Goal: Transaction & Acquisition: Download file/media

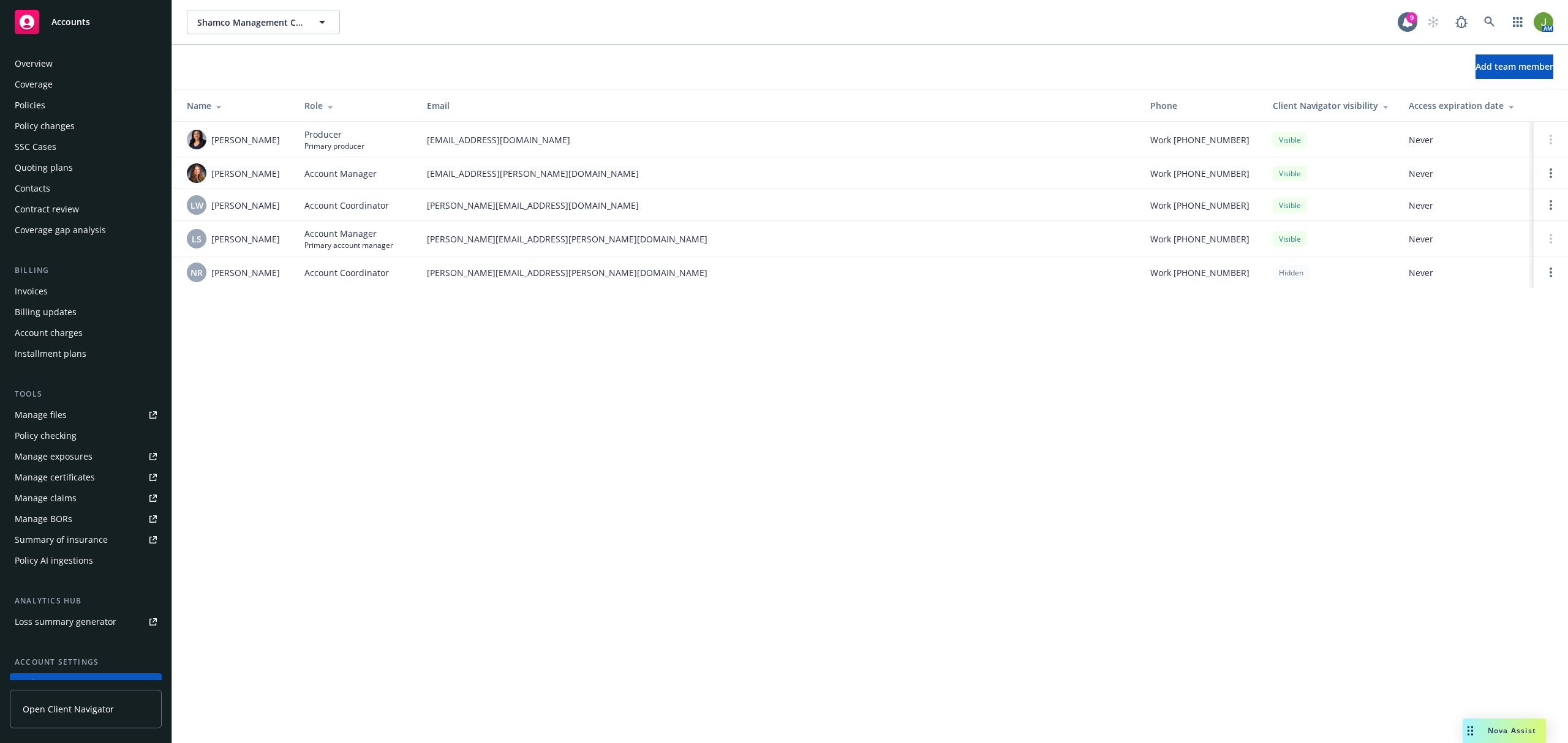
drag, startPoint x: 40, startPoint y: 103, endPoint x: 84, endPoint y: 108, distance: 44.3
click at [40, 103] on div "Policies" at bounding box center [29, 105] width 30 height 20
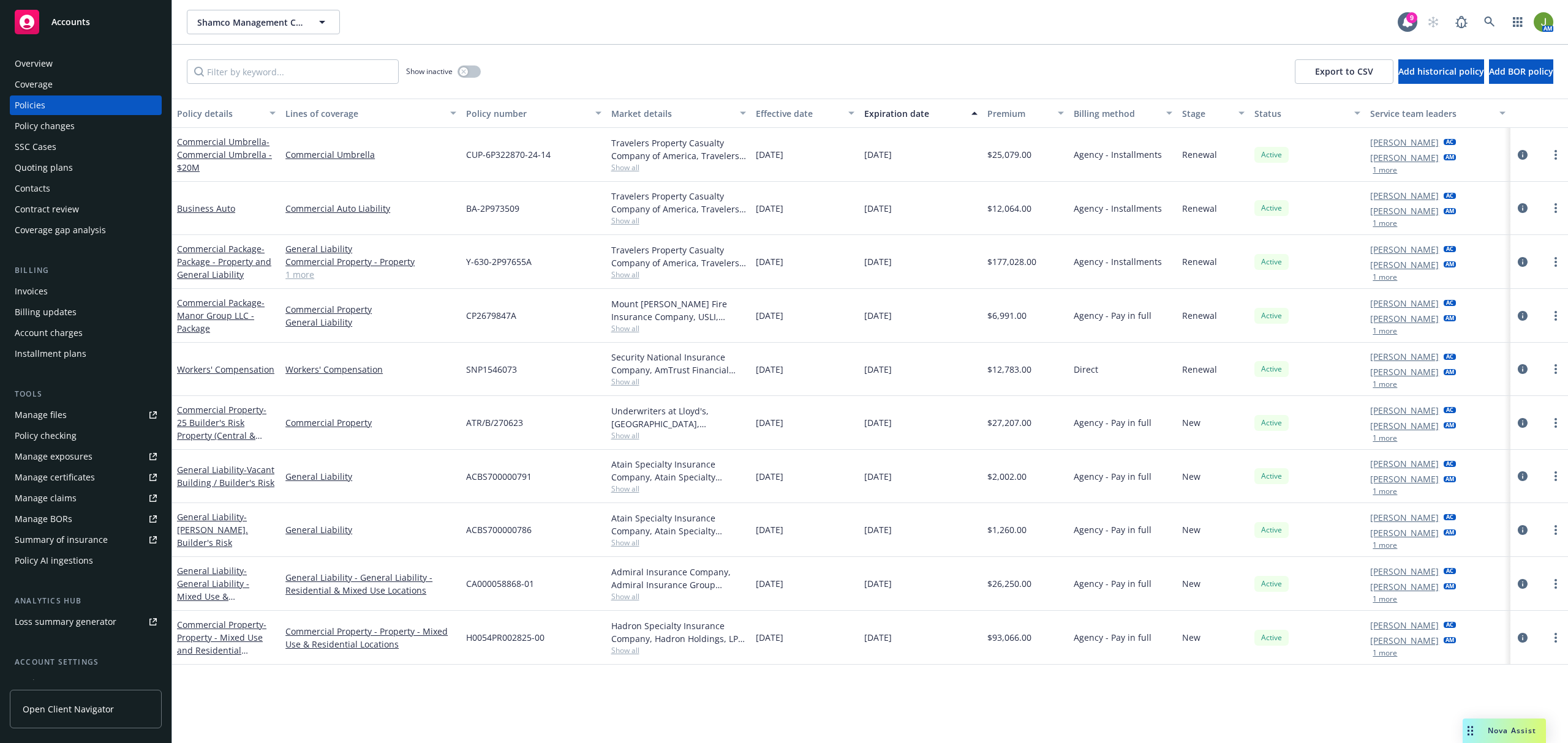
click at [95, 32] on div "Accounts" at bounding box center [86, 22] width 143 height 25
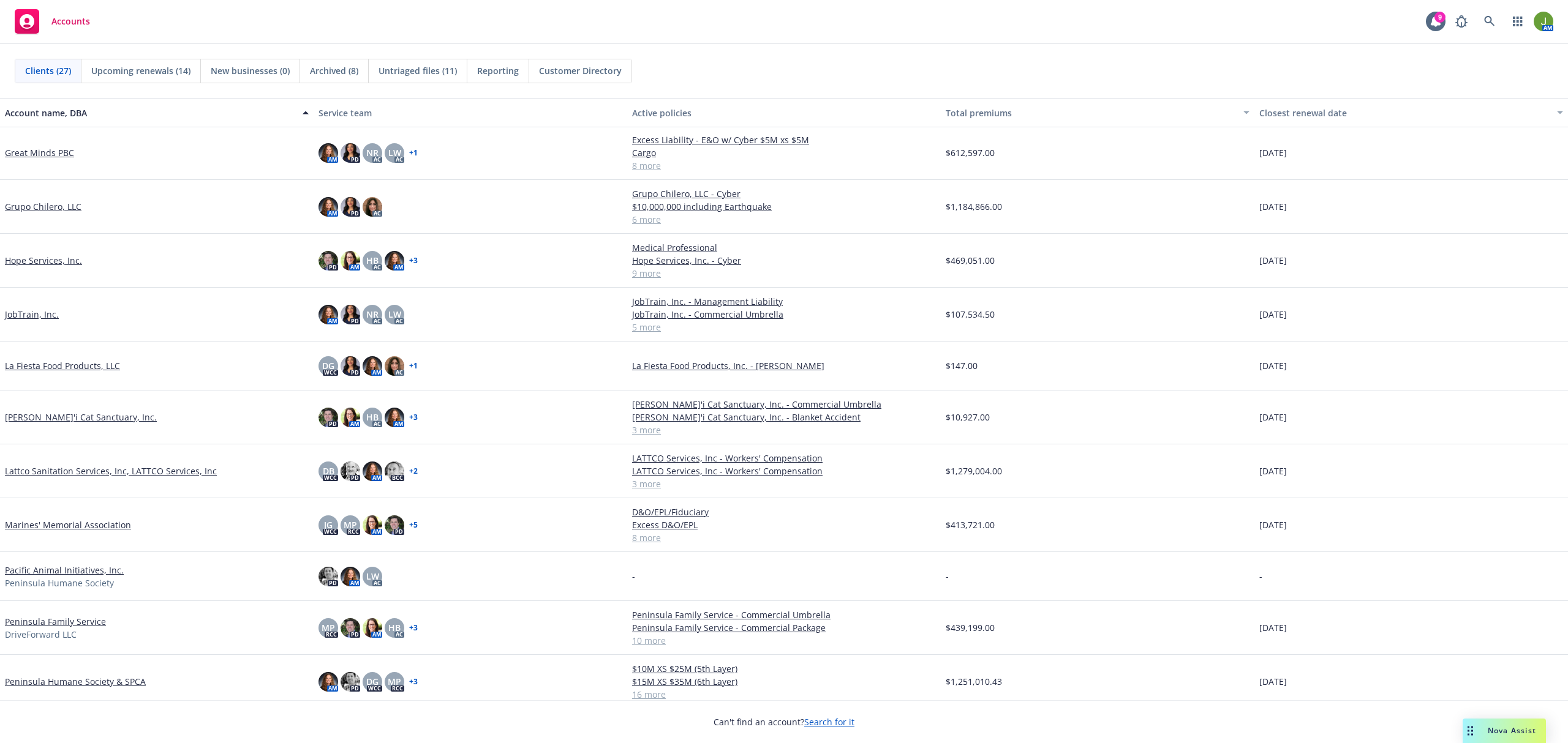
scroll to position [571, 0]
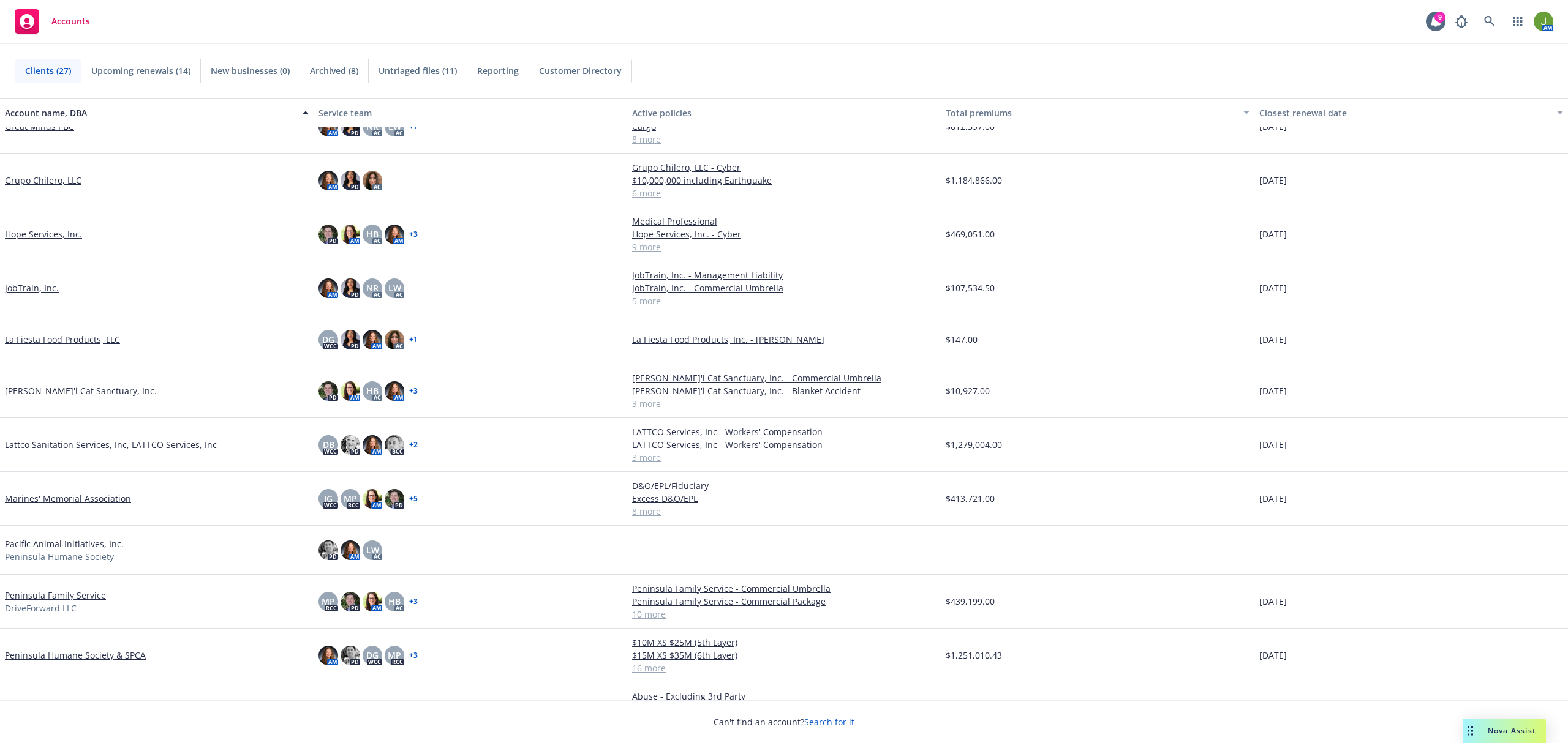
click at [88, 339] on link "La Fiesta Food Products, LLC" at bounding box center [62, 339] width 115 height 13
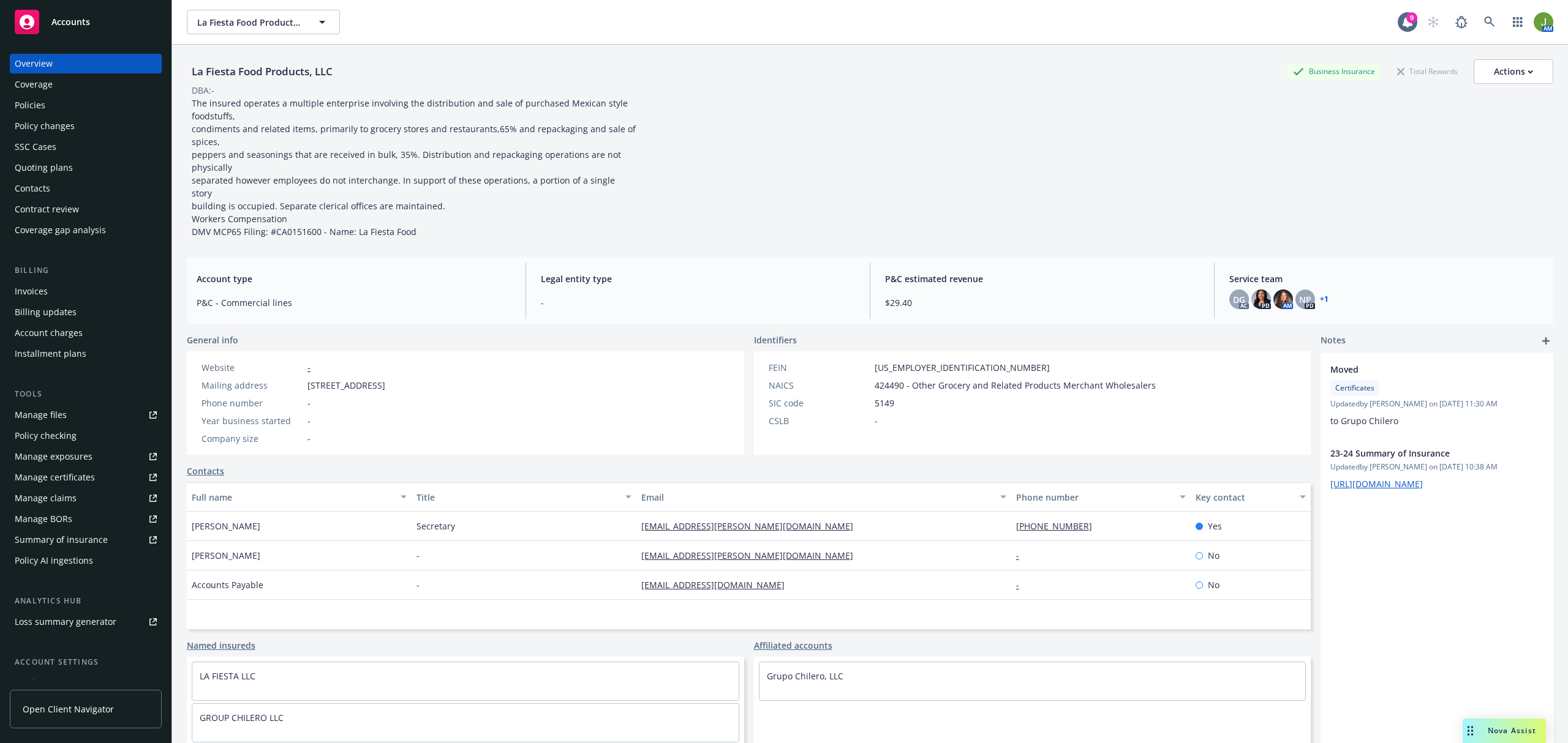
click at [93, 108] on div "Policies" at bounding box center [86, 105] width 143 height 20
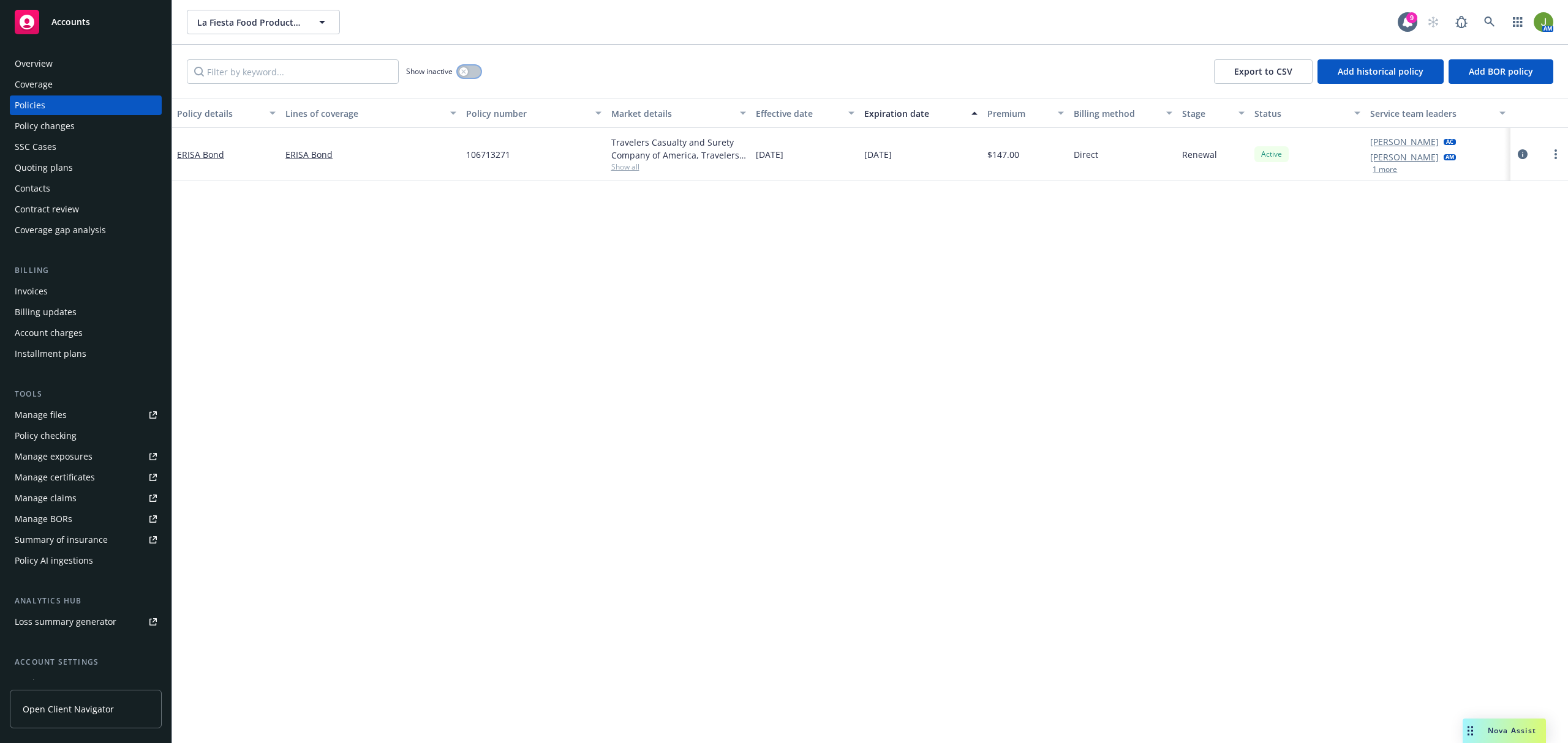
click at [479, 72] on button "button" at bounding box center [469, 72] width 24 height 12
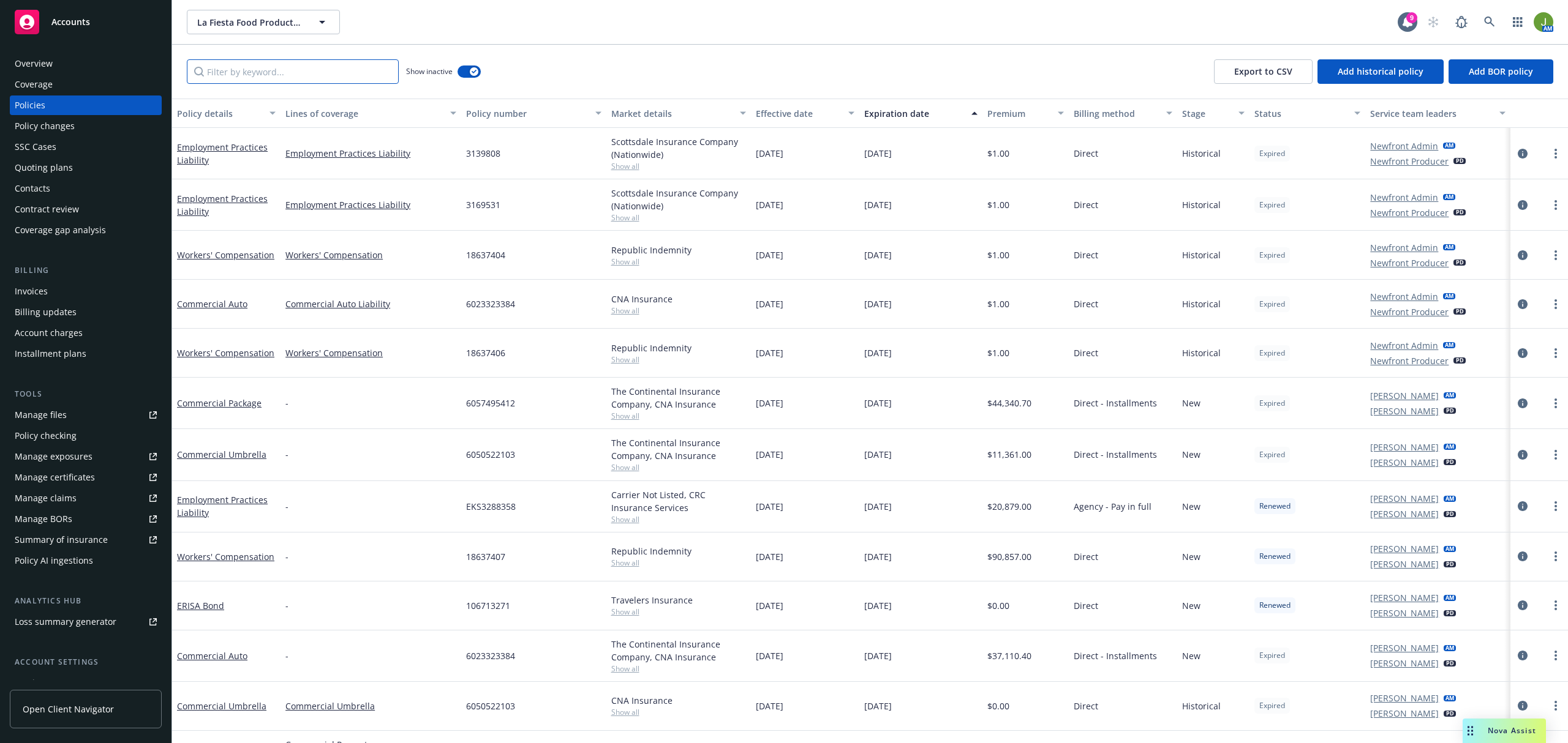
click at [324, 74] on input "Filter by keyword..." at bounding box center [293, 71] width 212 height 25
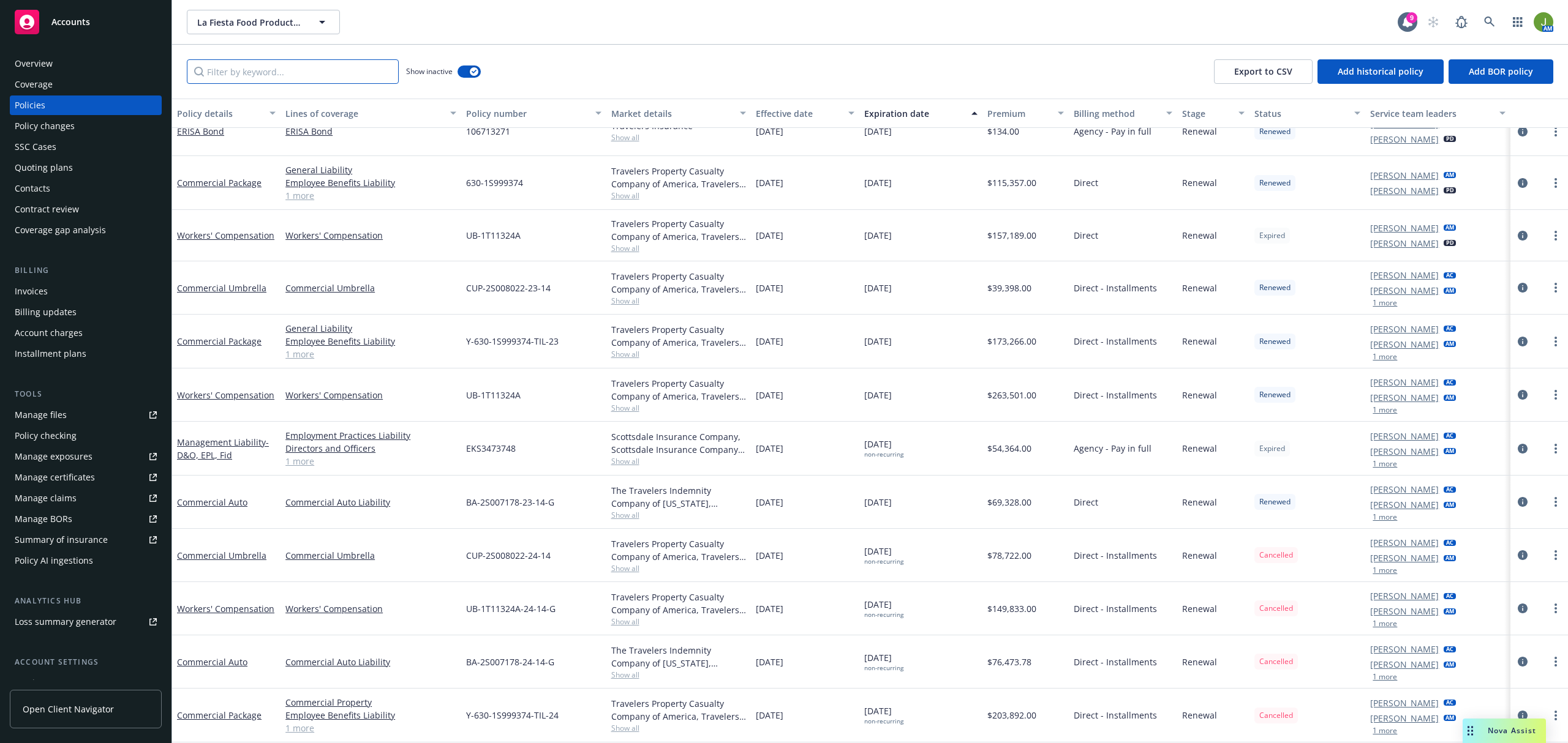
scroll to position [1399, 0]
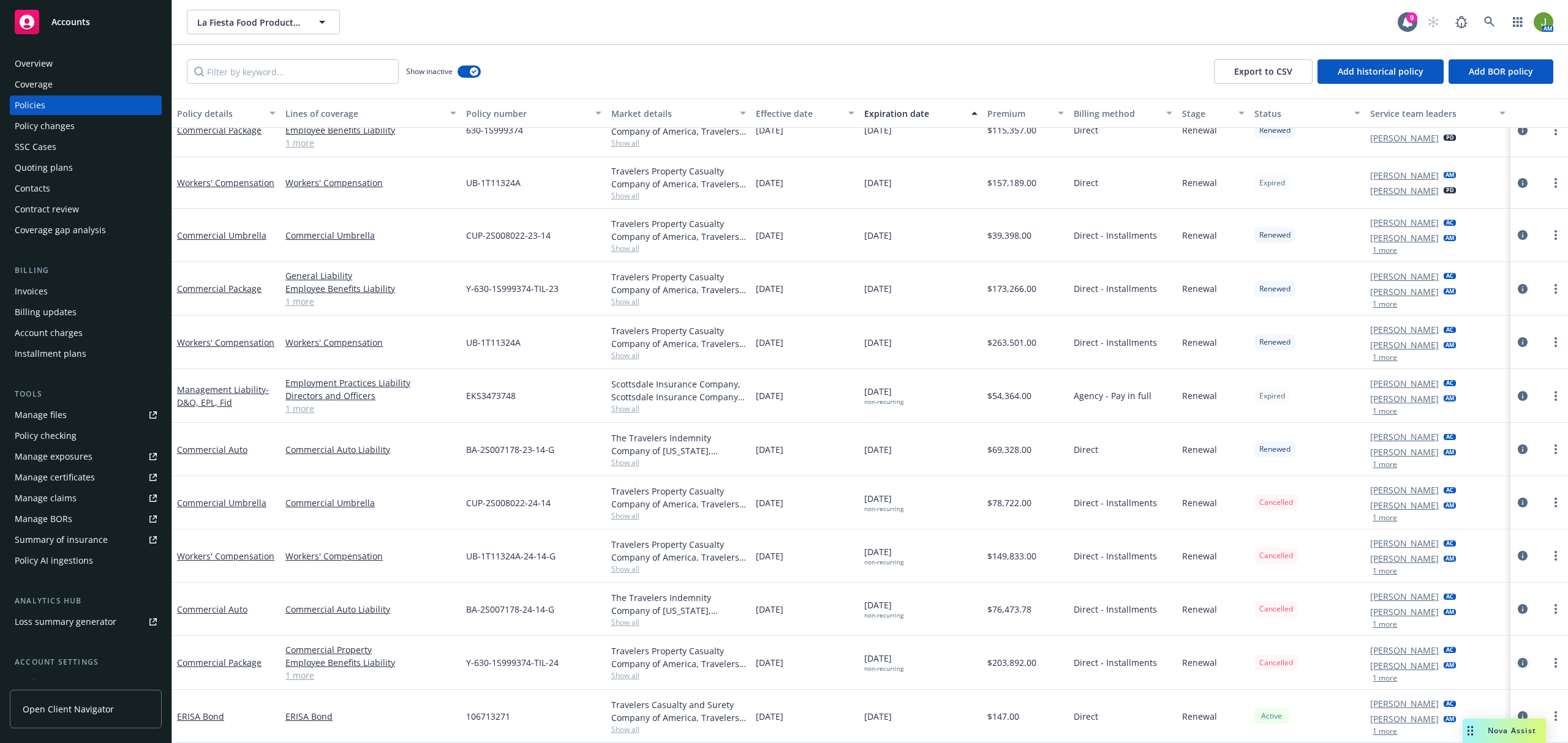
click at [1518, 663] on icon "circleInformation" at bounding box center [1523, 663] width 10 height 10
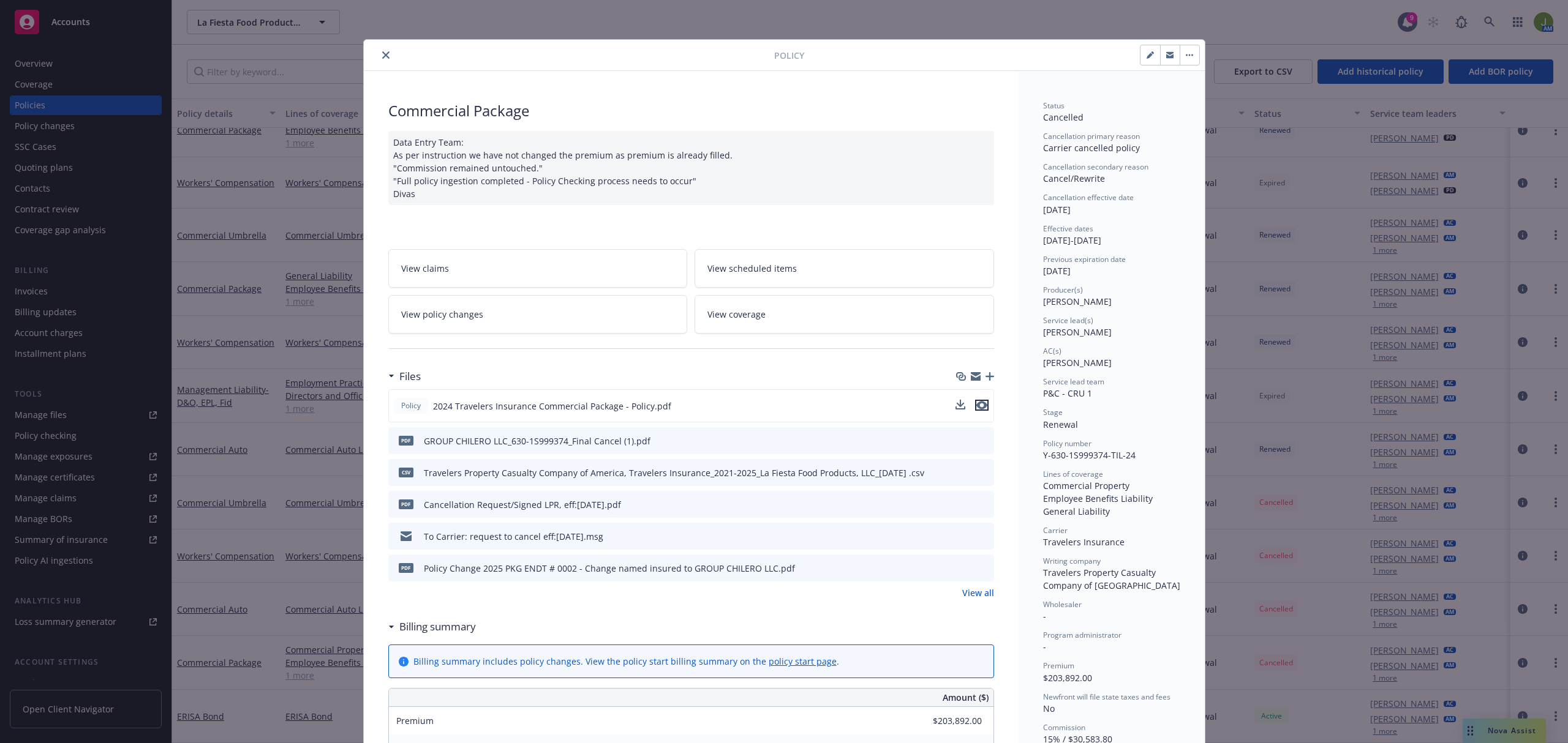
click at [980, 407] on icon "preview file" at bounding box center [981, 405] width 11 height 9
click at [383, 49] on div at bounding box center [571, 55] width 405 height 15
click at [383, 54] on button "close" at bounding box center [385, 55] width 15 height 15
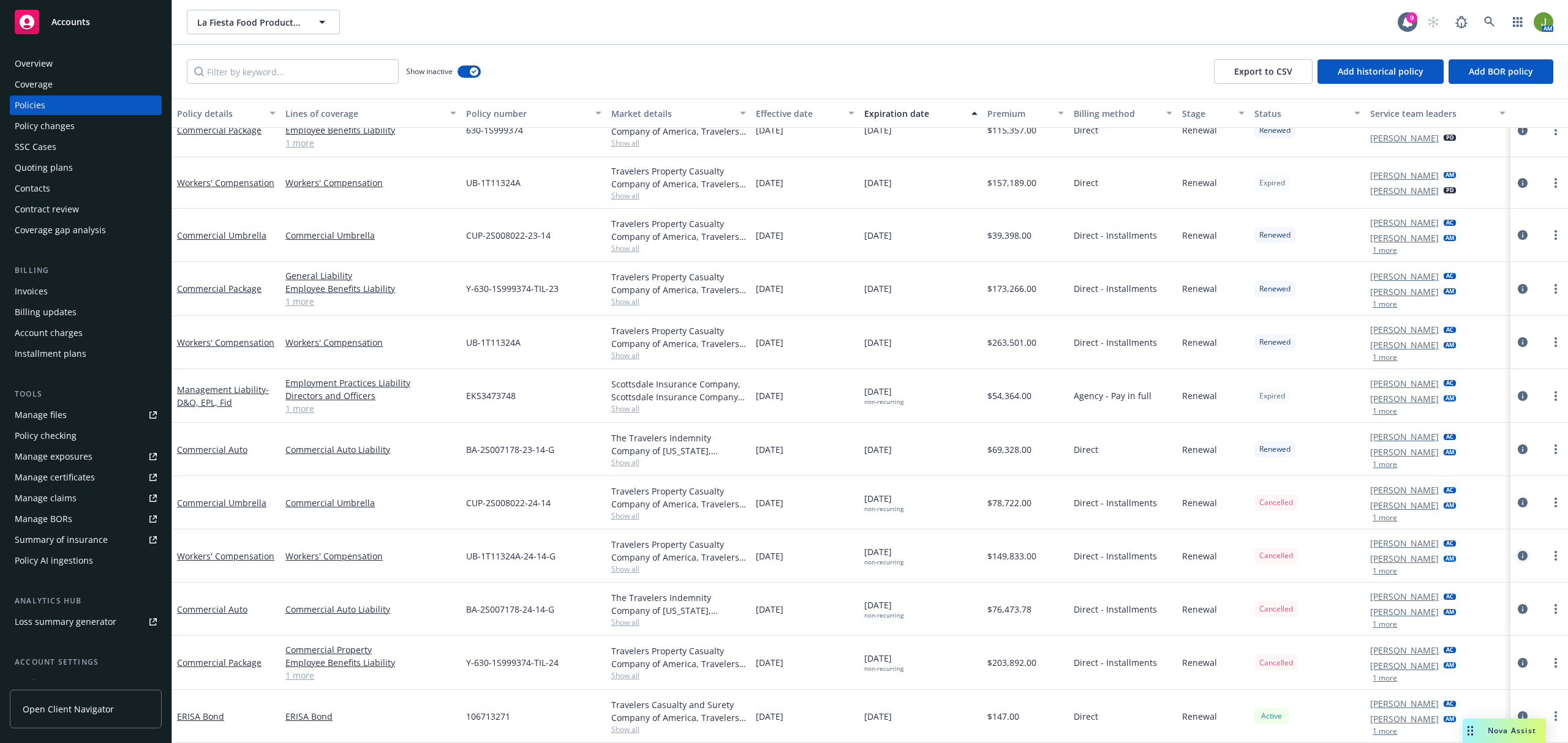
click at [1518, 556] on icon "circleInformation" at bounding box center [1523, 556] width 10 height 10
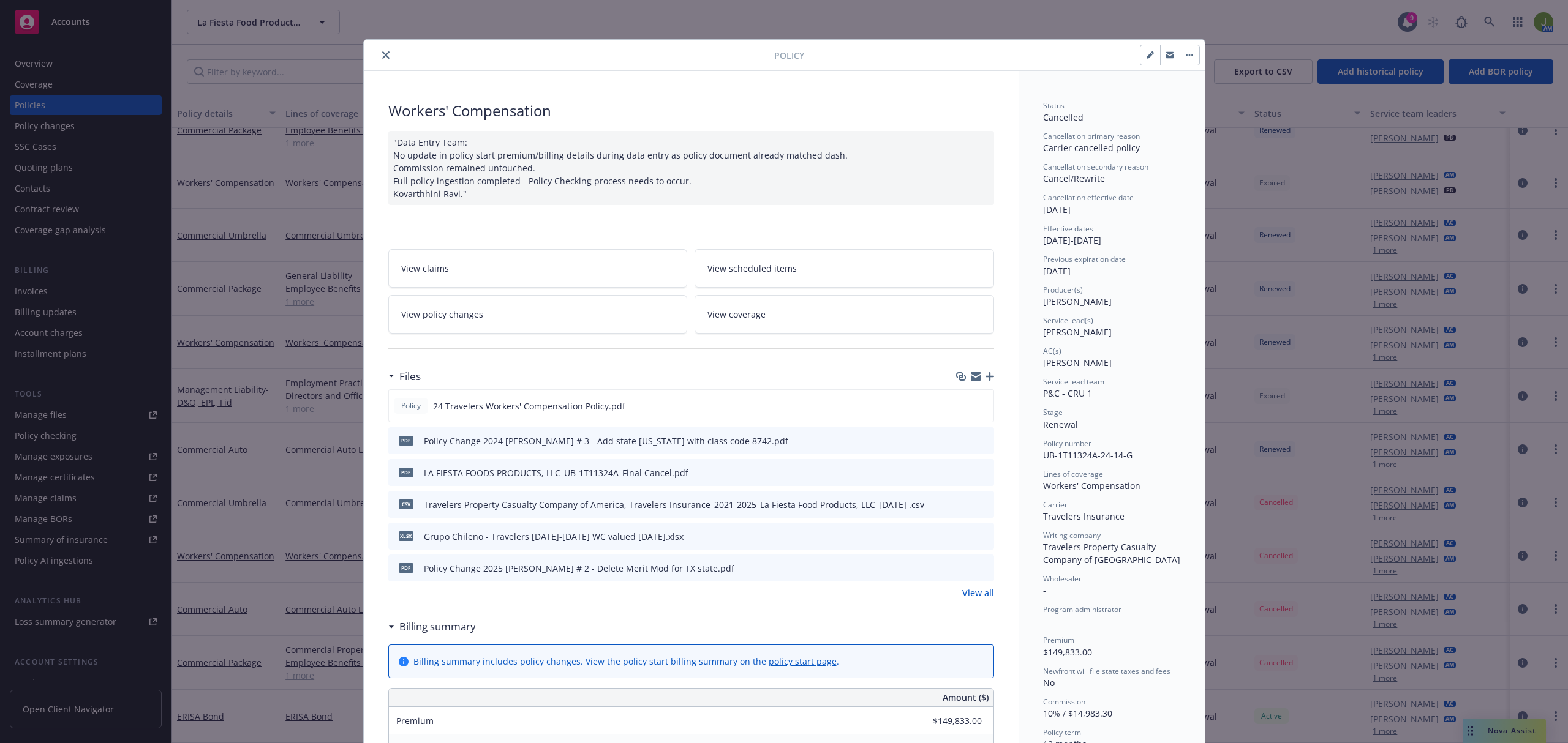
click at [378, 52] on button "close" at bounding box center [385, 55] width 15 height 15
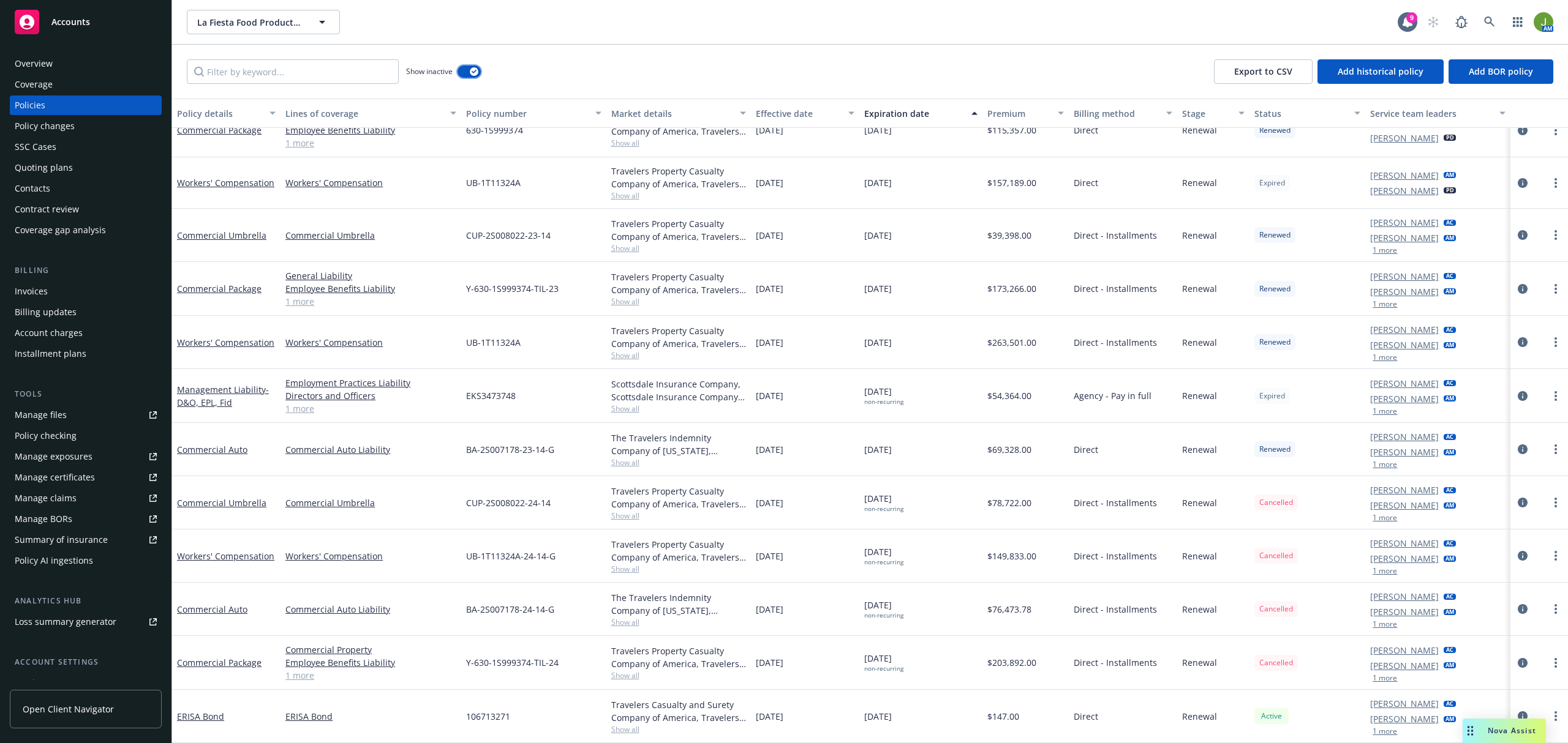
click at [464, 77] on button "button" at bounding box center [469, 72] width 24 height 12
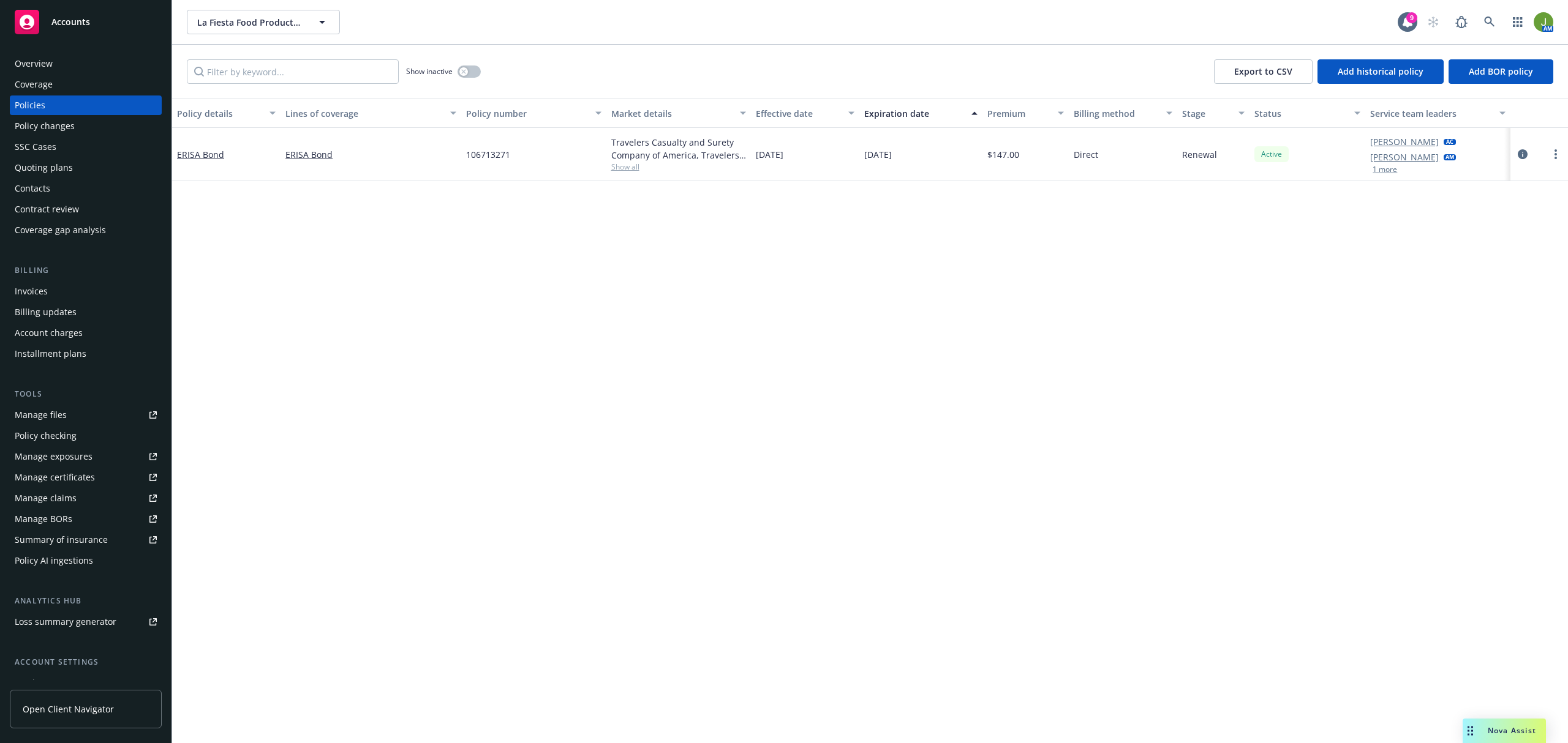
click at [39, 95] on div "Policies" at bounding box center [29, 105] width 30 height 20
click at [39, 104] on div "Policies" at bounding box center [29, 105] width 30 height 20
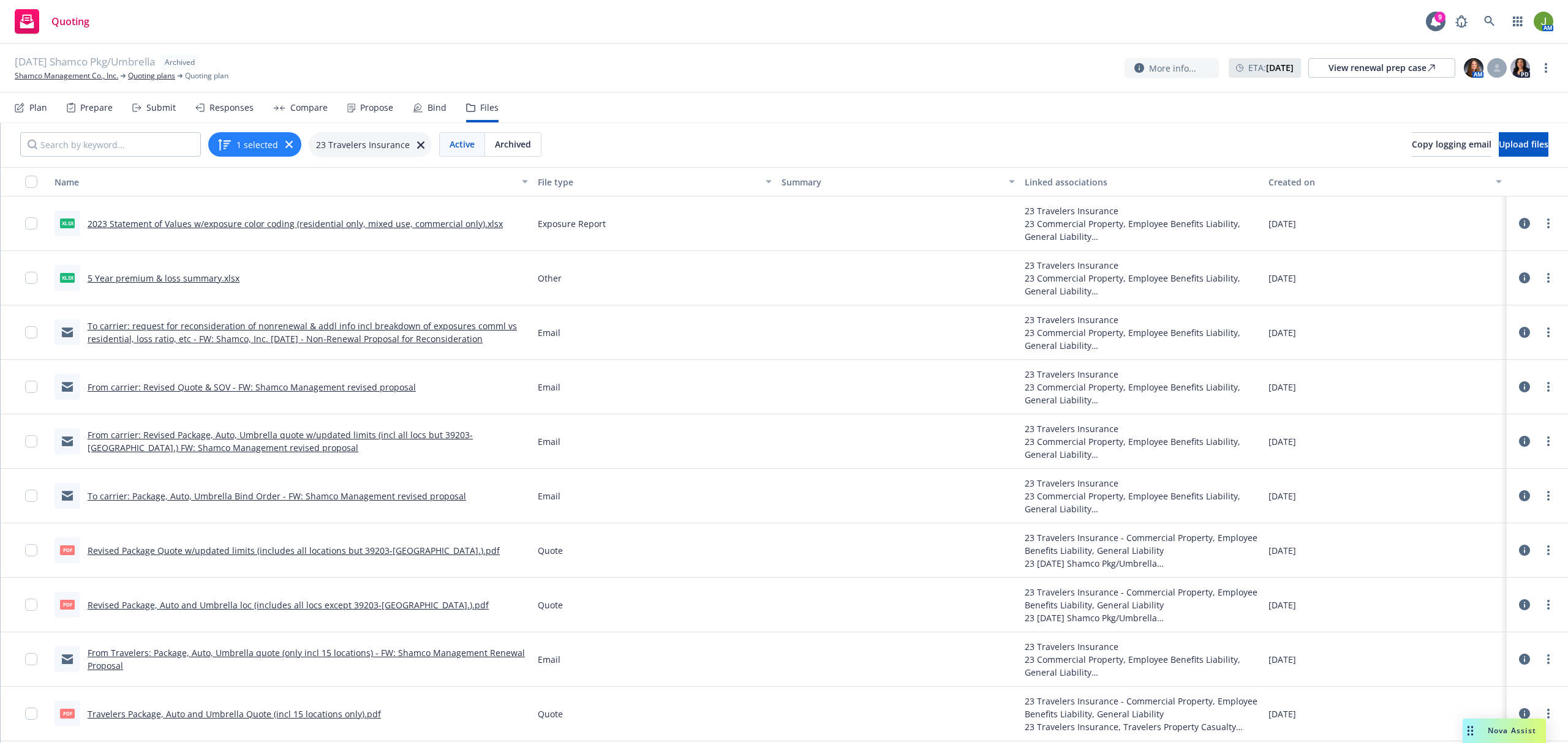
click at [233, 432] on link "From carrier: Revised Package, Auto, Umbrella quote w/updated limits (incl all …" at bounding box center [280, 441] width 385 height 25
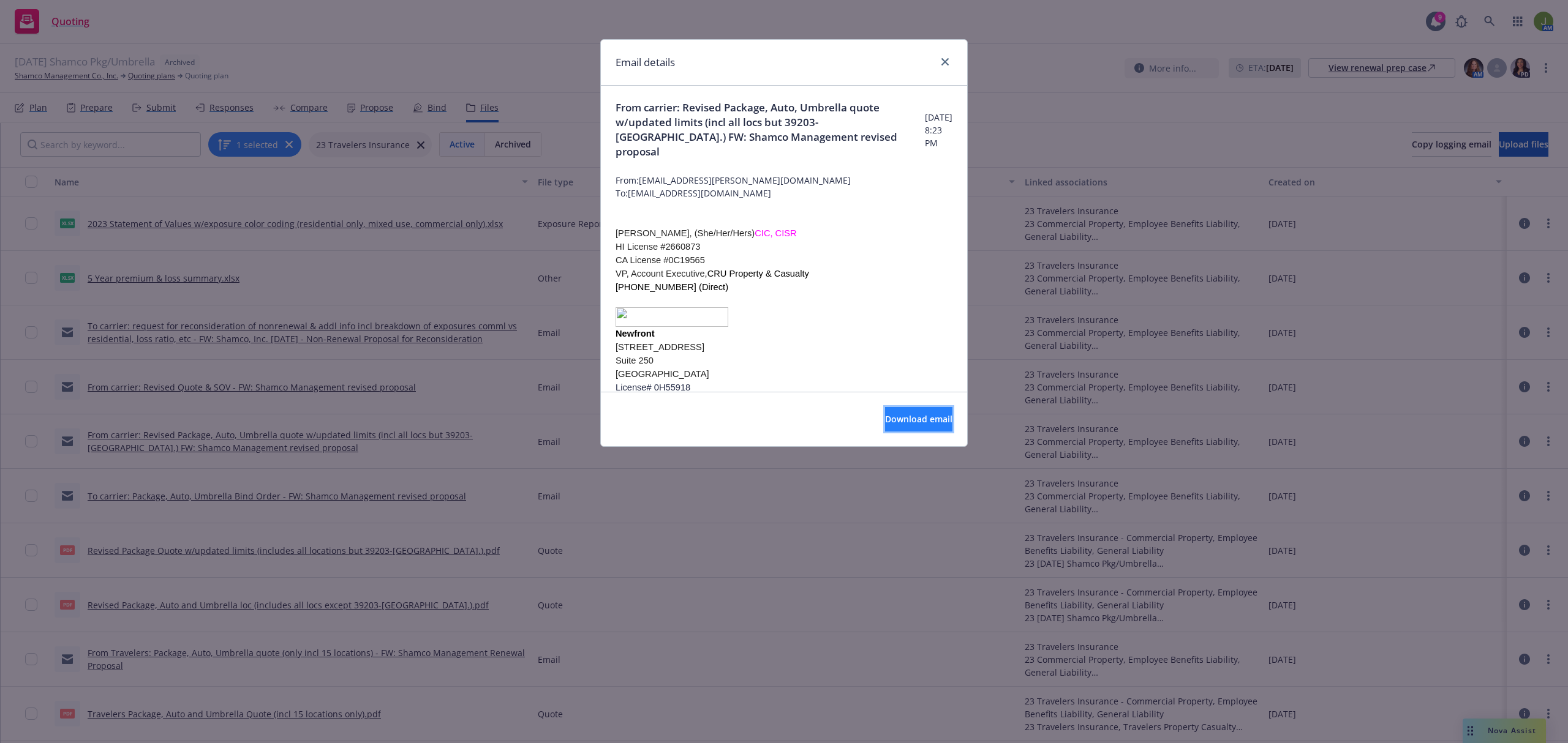
click at [902, 423] on span "Download email" at bounding box center [918, 420] width 68 height 12
click at [948, 65] on icon "close" at bounding box center [945, 61] width 7 height 7
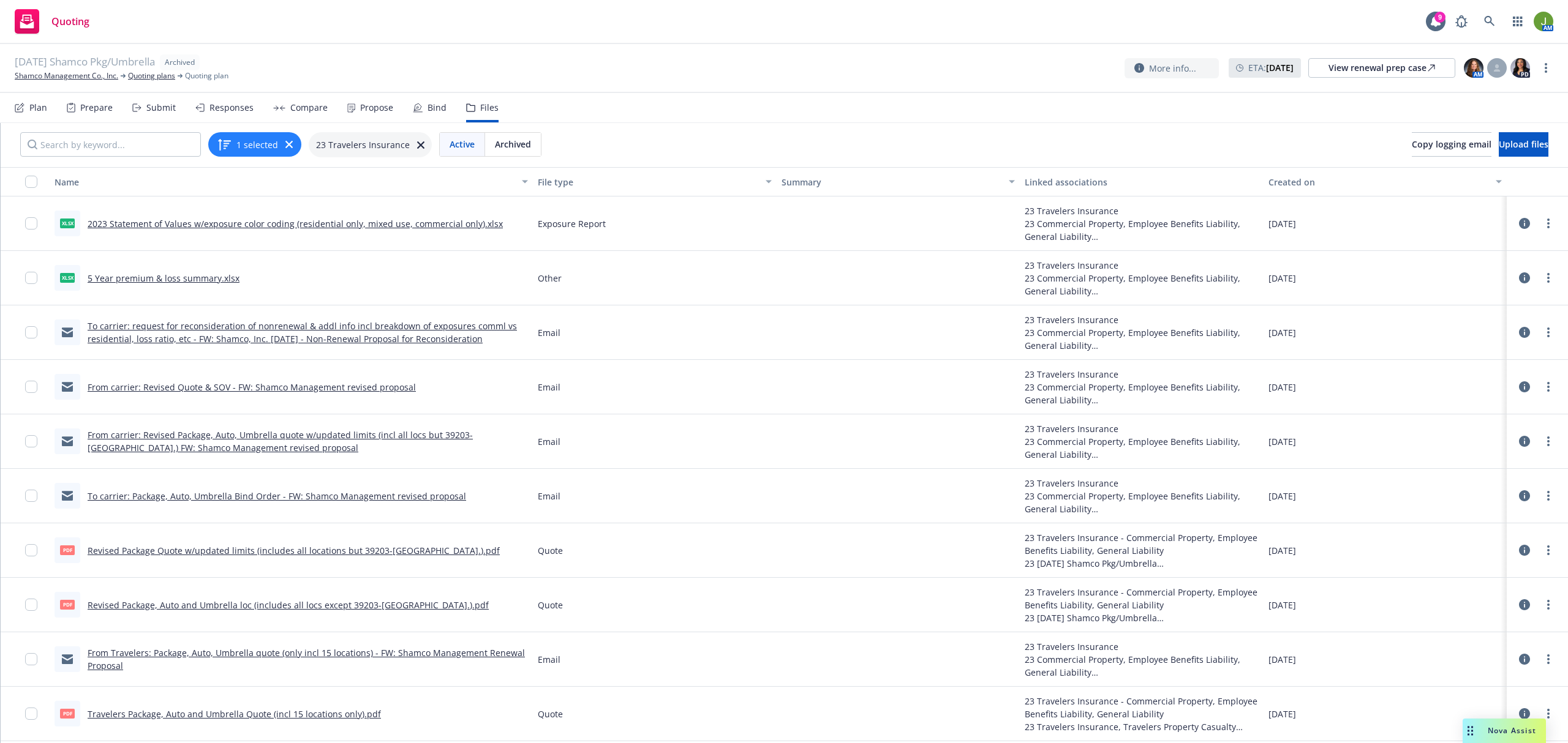
click at [1480, 725] on div "Nova Assist" at bounding box center [1504, 730] width 84 height 25
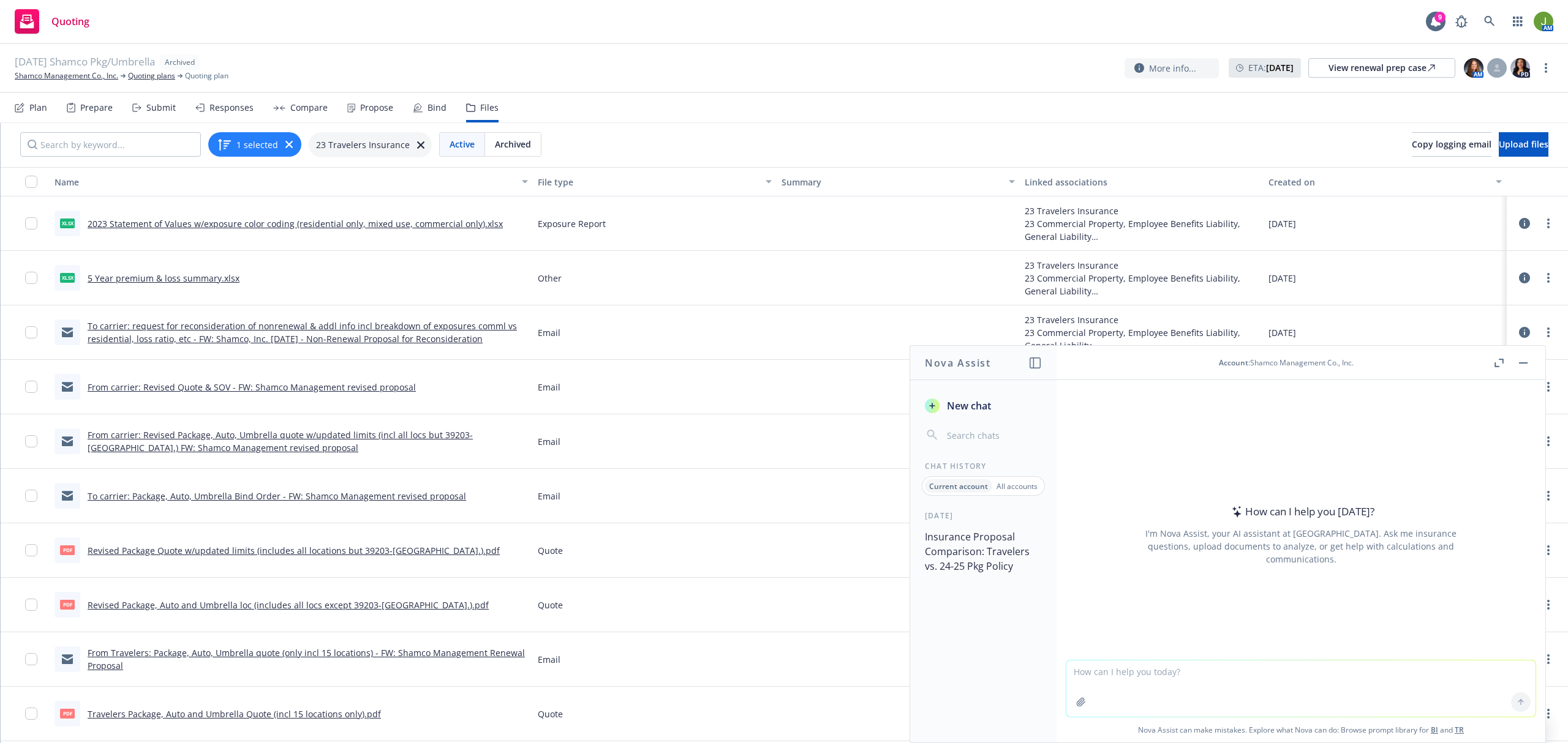
click at [972, 549] on button "Insurance Proposal Comparison: Travelers vs. 24-25 Pkg Policy" at bounding box center [983, 551] width 127 height 51
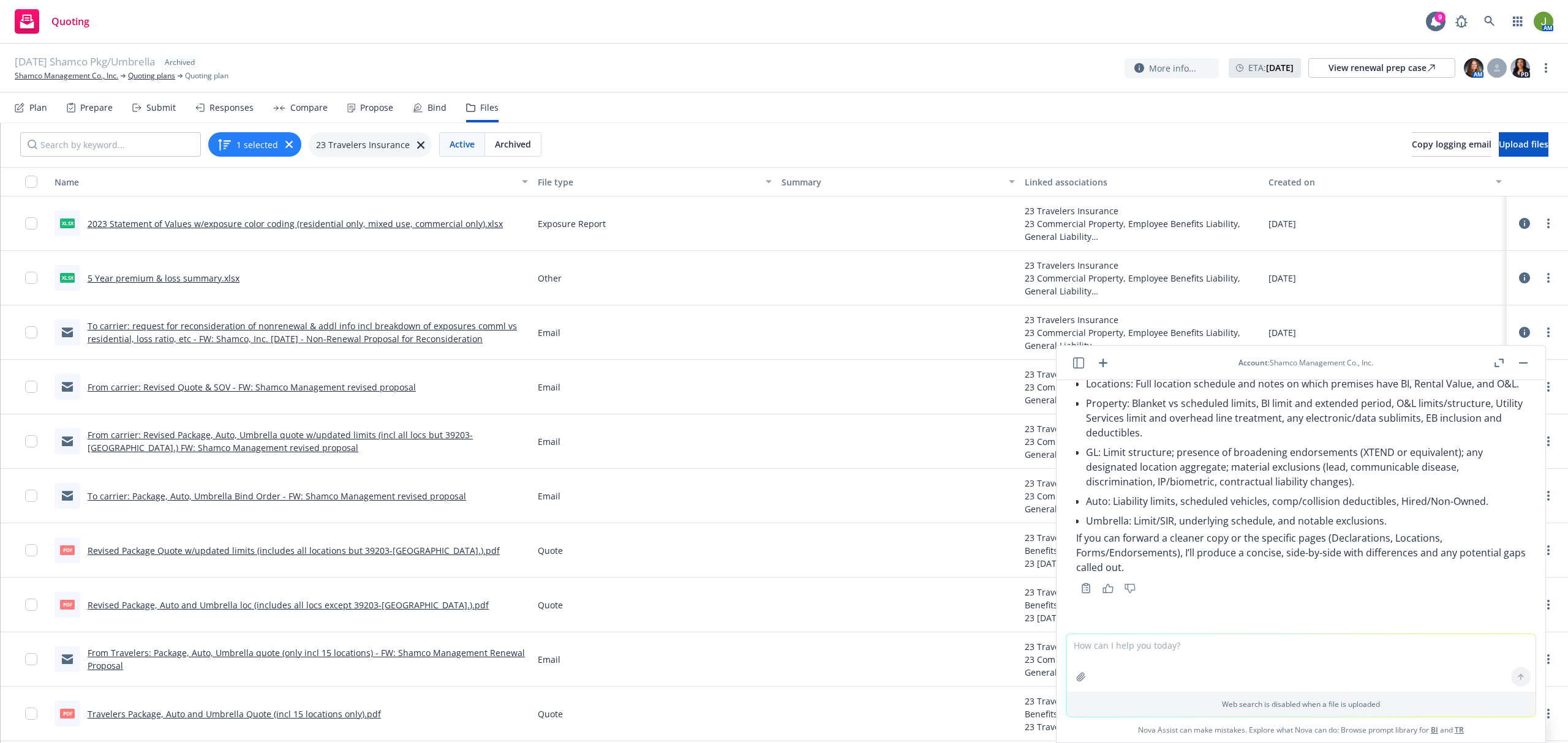
scroll to position [2487, 0]
